Goal: Check status: Check status

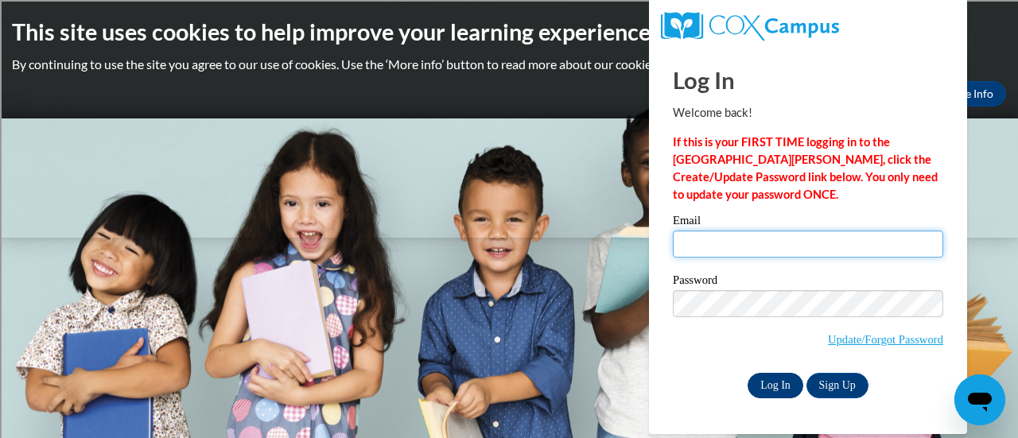
type input "jodie.nelson@rusd.org"
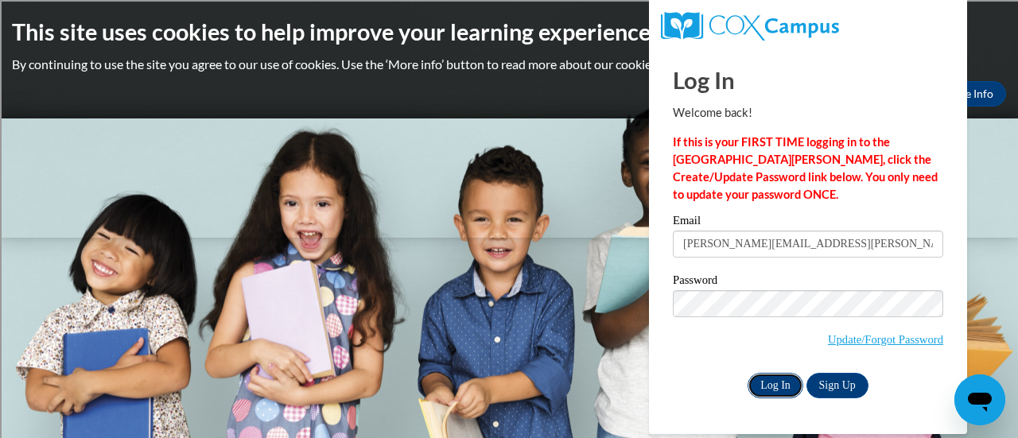
click at [759, 392] on input "Log In" at bounding box center [776, 385] width 56 height 25
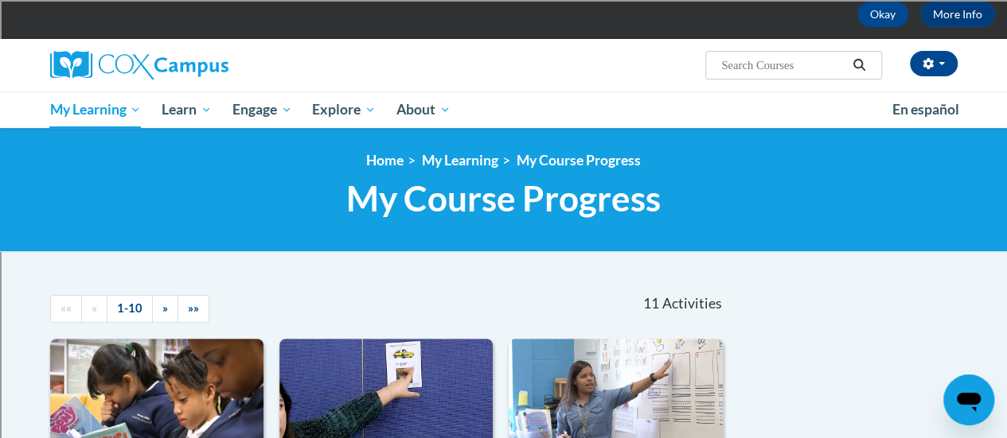
scroll to position [75, 0]
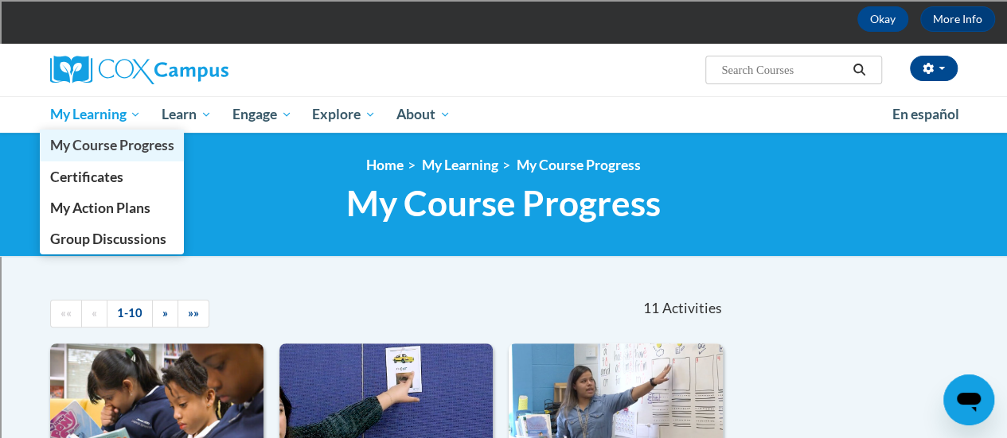
click at [88, 146] on span "My Course Progress" at bounding box center [111, 145] width 124 height 17
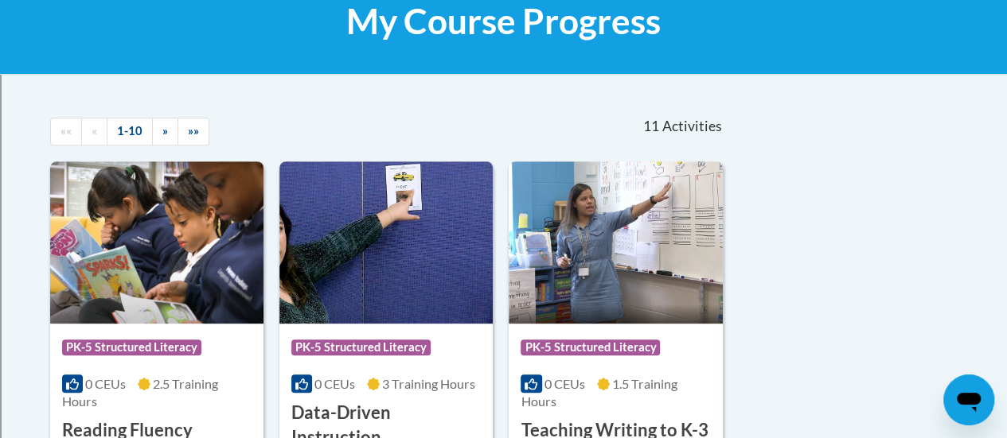
scroll to position [259, 0]
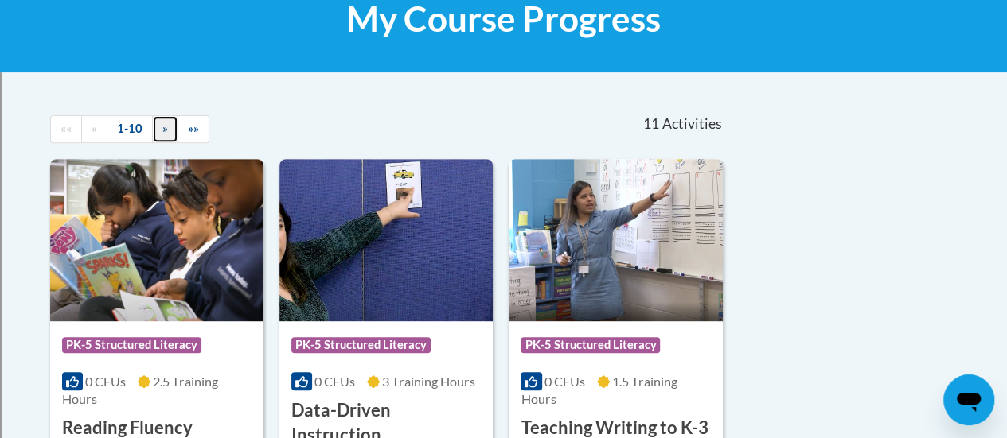
click at [164, 134] on span "»" at bounding box center [165, 129] width 6 height 14
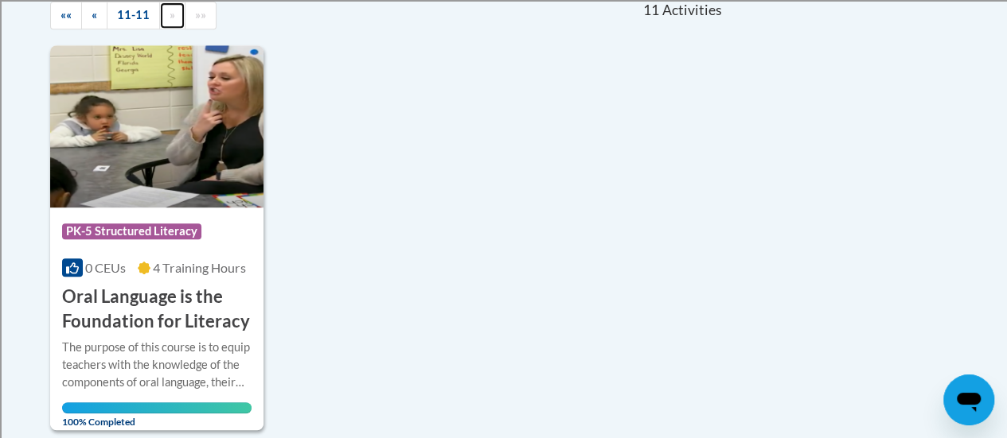
scroll to position [422, 0]
